Goal: Navigation & Orientation: Find specific page/section

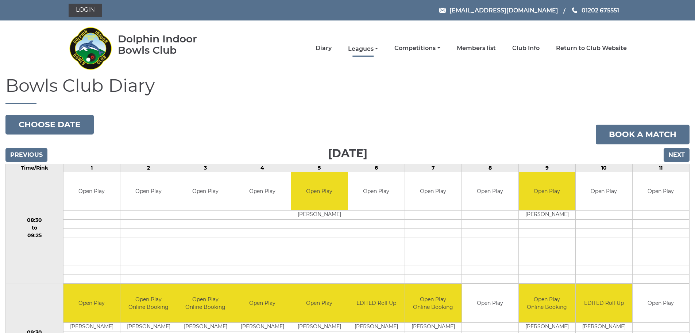
click at [368, 50] on link "Leagues" at bounding box center [363, 49] width 30 height 8
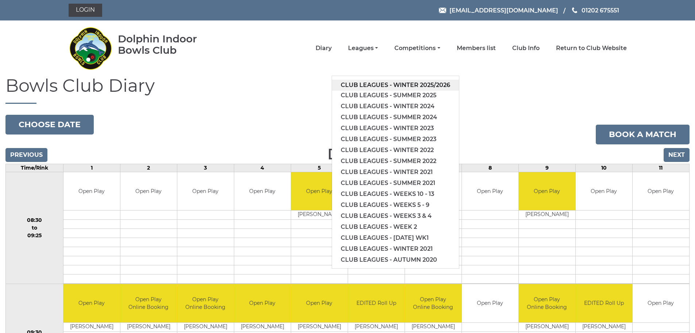
click at [366, 84] on link "Club leagues - Winter 2025/2026" at bounding box center [395, 85] width 127 height 11
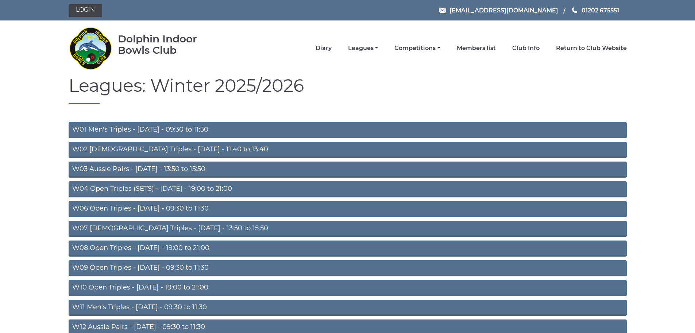
click at [123, 191] on link "W04 Open Triples (SETS) - Monday - 19:00 to 21:00" at bounding box center [348, 189] width 558 height 16
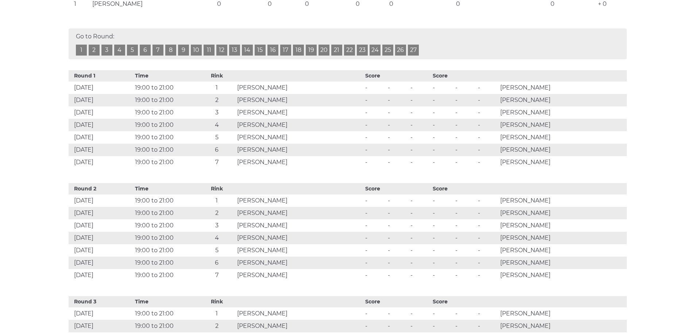
scroll to position [365, 0]
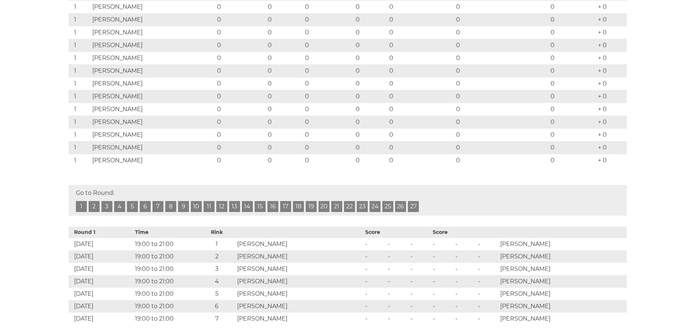
drag, startPoint x: 65, startPoint y: 34, endPoint x: 65, endPoint y: 27, distance: 6.6
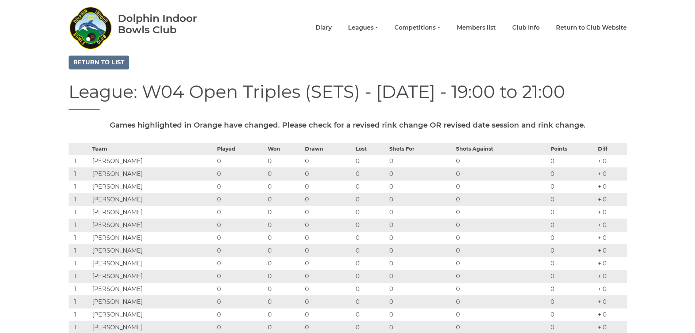
scroll to position [0, 0]
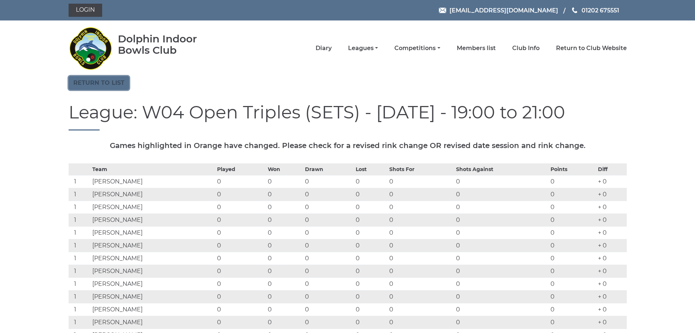
click at [104, 84] on link "Return to list" at bounding box center [99, 83] width 61 height 14
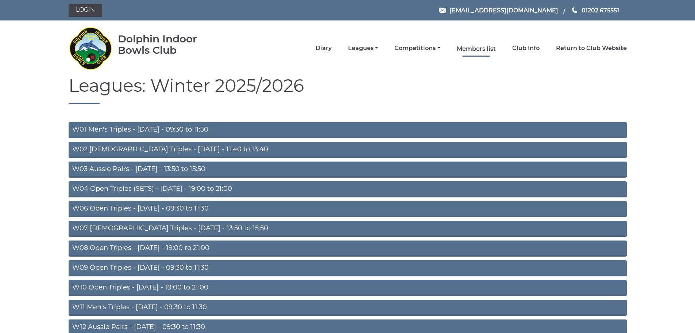
click at [483, 48] on link "Members list" at bounding box center [476, 49] width 39 height 8
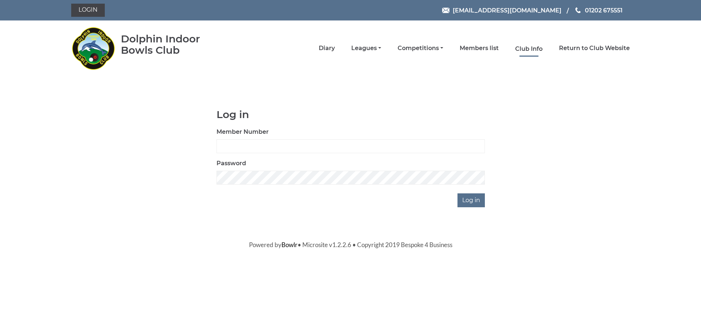
click at [527, 47] on link "Club Info" at bounding box center [528, 49] width 27 height 8
click at [329, 47] on link "Diary" at bounding box center [327, 49] width 16 height 8
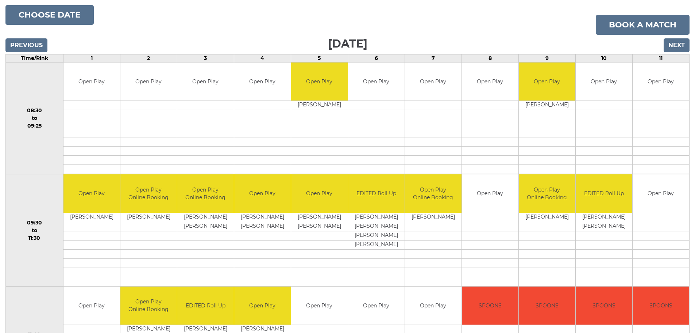
scroll to position [146, 0]
